Goal: Information Seeking & Learning: Find specific page/section

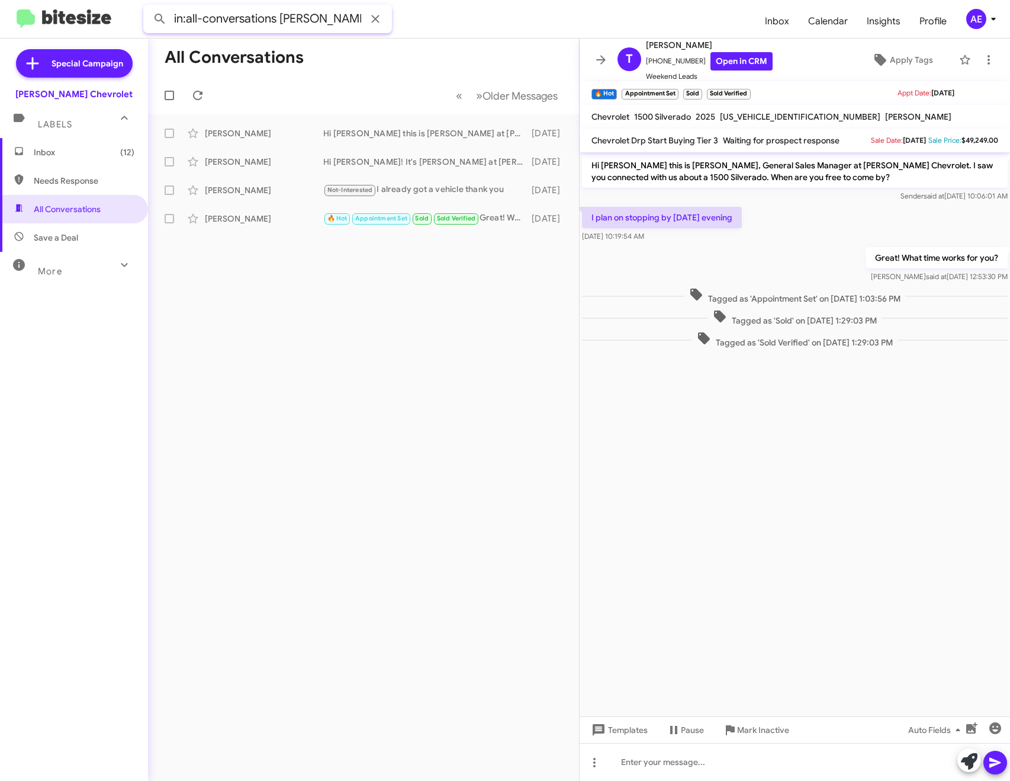
click at [323, 18] on input "in:all-conversations [PERSON_NAME]" at bounding box center [267, 19] width 249 height 28
type input "in:all-conversations barut"
click at [148, 7] on button at bounding box center [160, 19] width 24 height 24
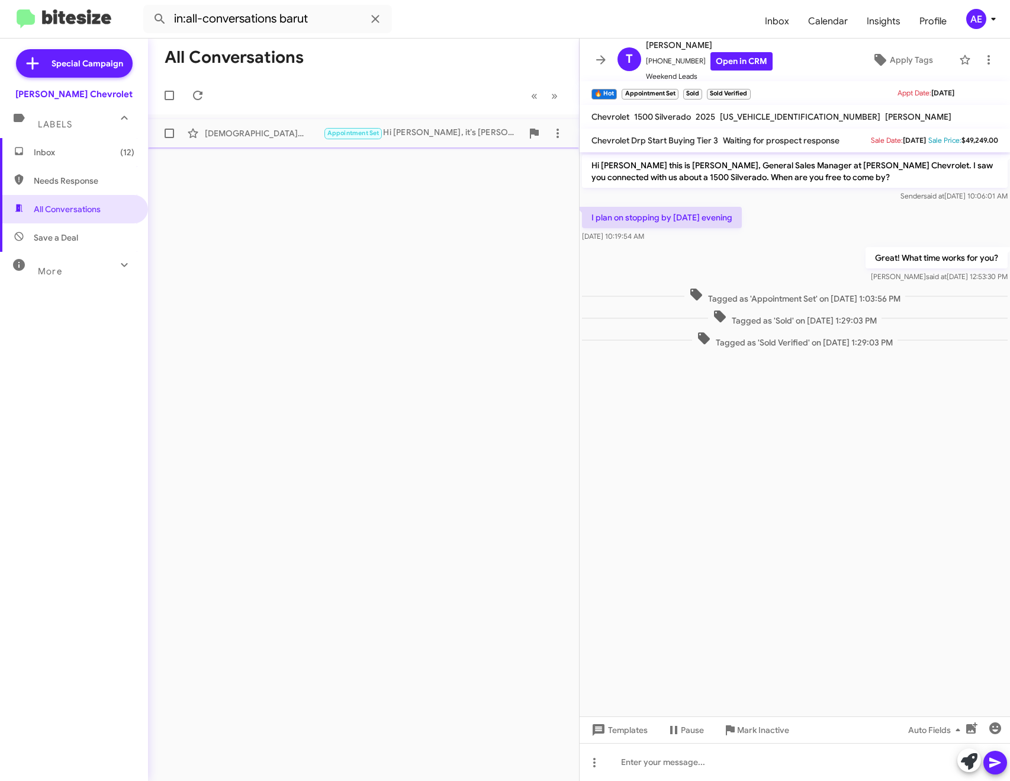
click at [431, 129] on div "Appointment Set Hi [PERSON_NAME], it’s [PERSON_NAME] at [PERSON_NAME] Chevrolet…" at bounding box center [422, 133] width 199 height 14
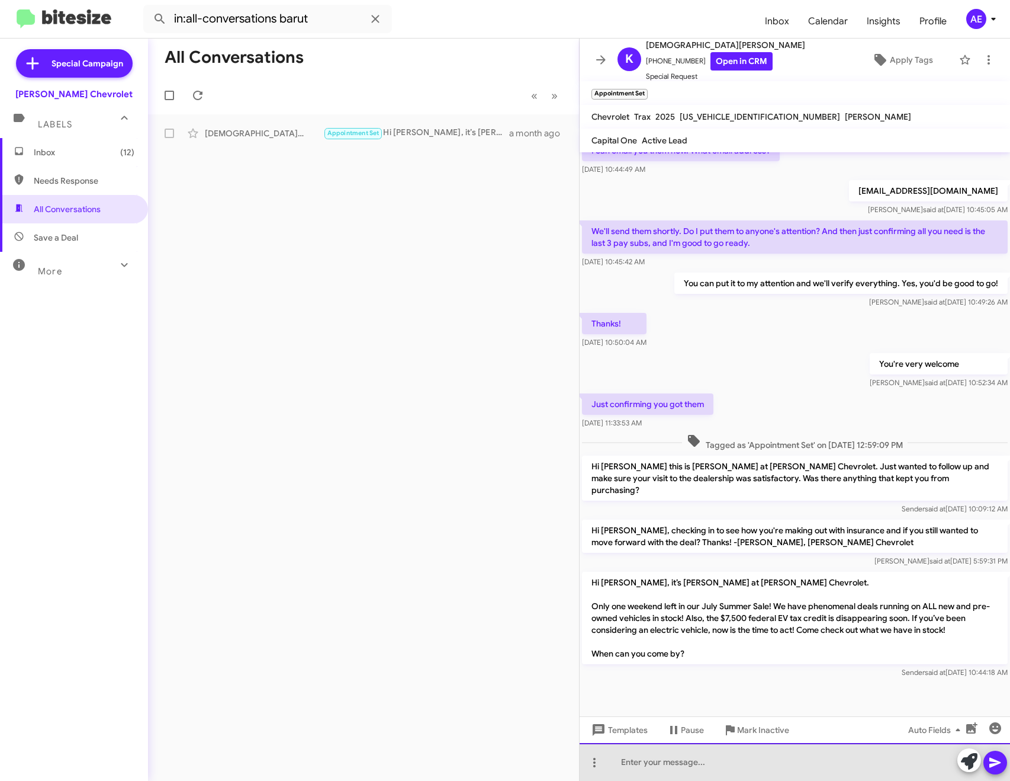
click at [713, 763] on div at bounding box center [795, 762] width 431 height 38
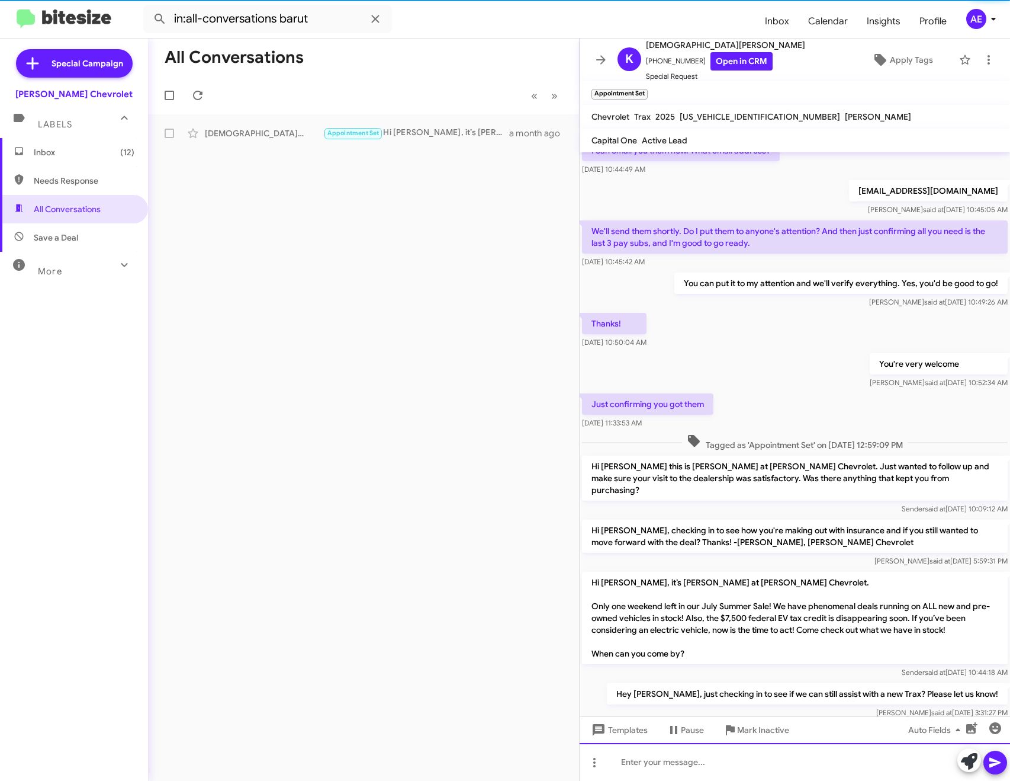
scroll to position [0, 0]
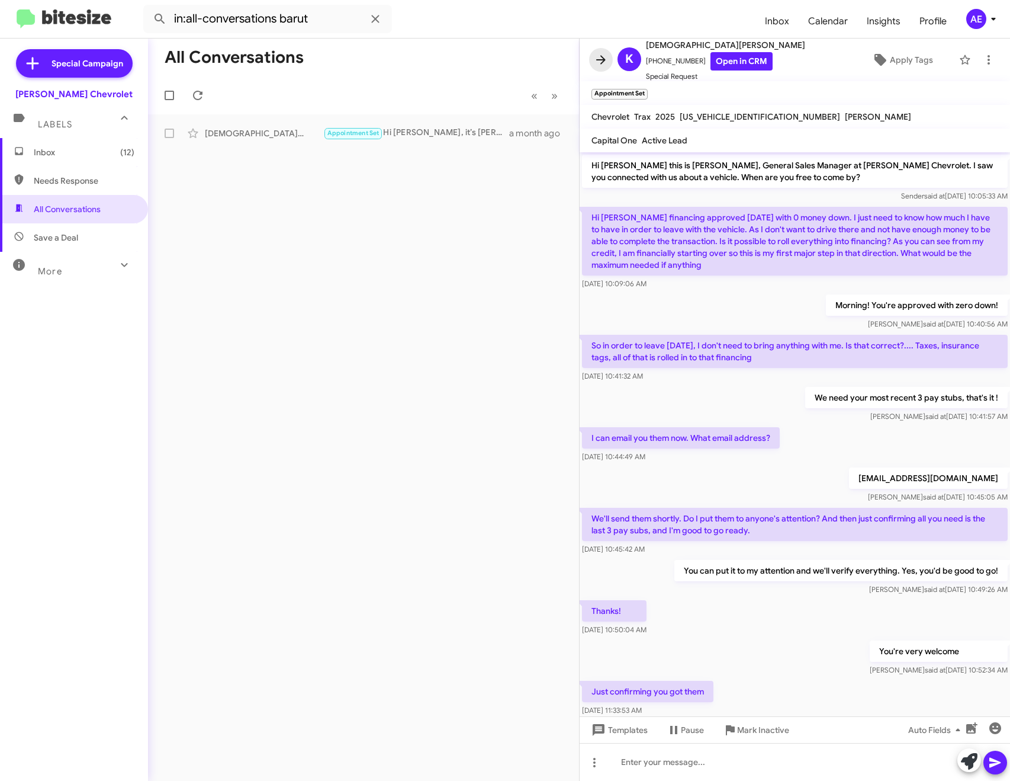
click at [599, 57] on icon at bounding box center [601, 60] width 14 height 14
